Goal: Task Accomplishment & Management: Use online tool/utility

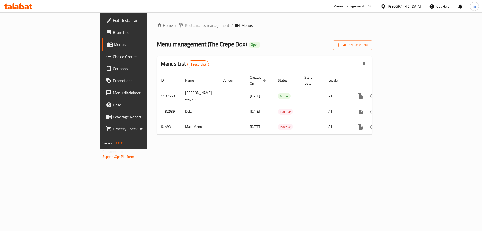
click at [113, 56] on span "Choice Groups" at bounding box center [145, 56] width 64 height 6
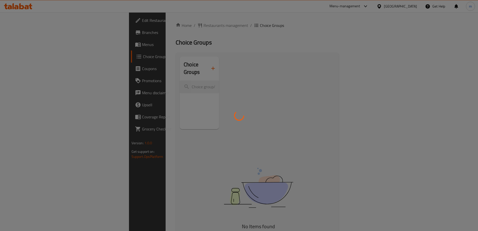
click at [40, 56] on div at bounding box center [239, 115] width 478 height 231
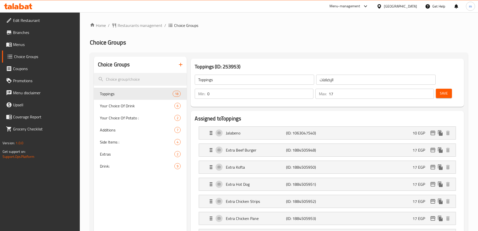
drag, startPoint x: 29, startPoint y: 52, endPoint x: 36, endPoint y: 42, distance: 12.7
click at [29, 54] on div at bounding box center [239, 115] width 478 height 231
drag, startPoint x: 36, startPoint y: 42, endPoint x: 31, endPoint y: 55, distance: 15.0
click at [35, 45] on div at bounding box center [239, 115] width 478 height 231
click at [30, 60] on link "Choice Groups" at bounding box center [41, 56] width 78 height 12
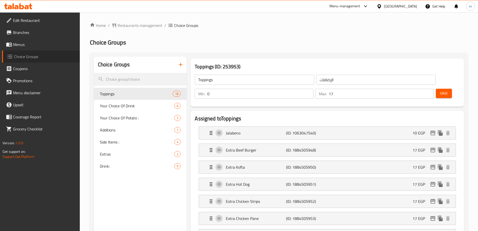
click at [30, 61] on link "Choice Groups" at bounding box center [41, 56] width 78 height 12
click at [105, 168] on span "Drink:" at bounding box center [130, 166] width 60 height 6
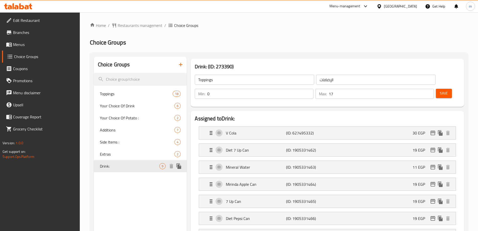
type input "Drink:"
type input "المشروب:"
type input "8"
click at [140, 24] on span "Restaurants management" at bounding box center [140, 25] width 45 height 6
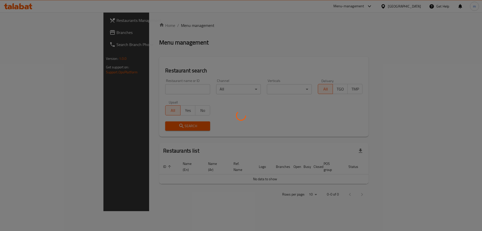
click at [44, 43] on div at bounding box center [241, 115] width 482 height 231
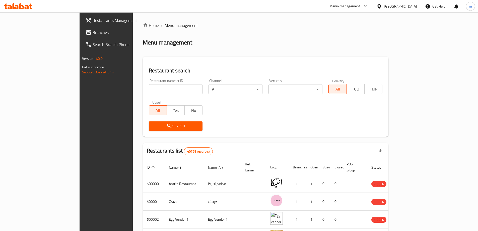
drag, startPoint x: 120, startPoint y: 25, endPoint x: 141, endPoint y: 25, distance: 21.6
click at [143, 25] on div "Home / Menu management Menu management Restaurant search Restaurant name or ID …" at bounding box center [266, 192] width 246 height 340
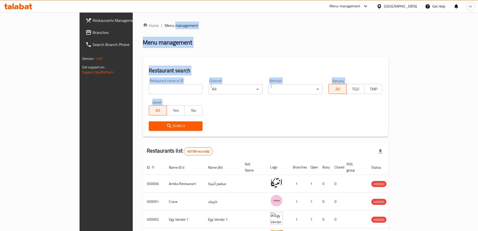
click at [143, 32] on div "Home / Menu management Menu management Restaurant search Restaurant name or ID …" at bounding box center [266, 192] width 246 height 340
click at [171, 27] on ol "Home / Menu management" at bounding box center [266, 25] width 246 height 6
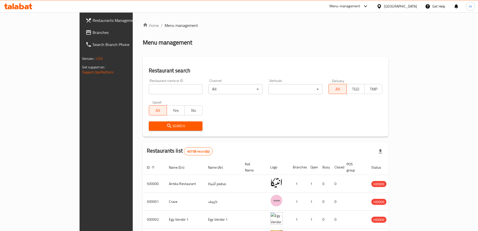
click at [165, 27] on span "Menu management" at bounding box center [181, 25] width 33 height 6
click at [161, 30] on div "Home / Menu management Menu management Restaurant search Restaurant name or ID …" at bounding box center [266, 192] width 246 height 340
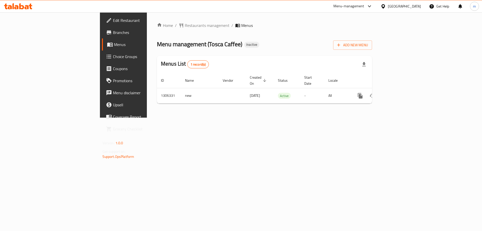
click at [113, 58] on span "Choice Groups" at bounding box center [145, 56] width 64 height 6
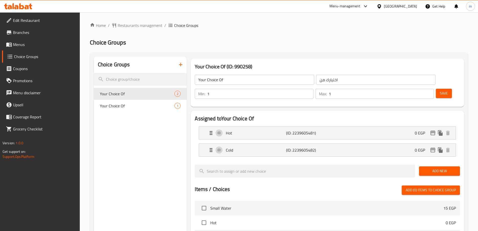
click at [123, 105] on span "Your Choice Of" at bounding box center [137, 106] width 75 height 6
type input "اختيارك من"
type input "0"
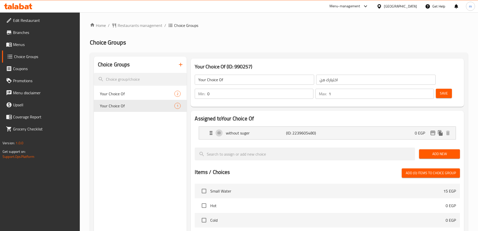
click at [263, 47] on div "Home / Restaurants management / Choice Groups Choice Groups Choice Groups Your …" at bounding box center [279, 193] width 378 height 343
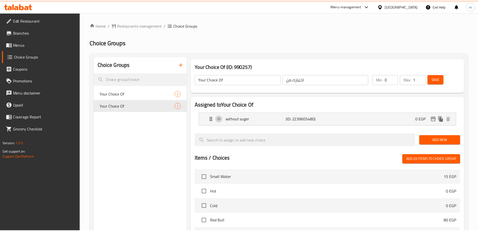
scroll to position [130, 0]
